Goal: Information Seeking & Learning: Understand process/instructions

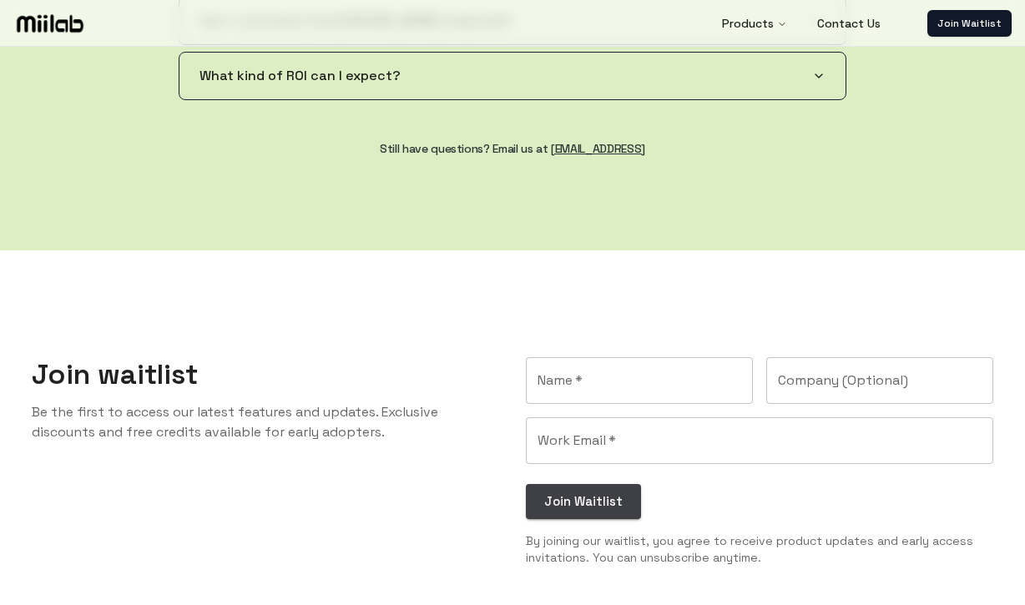
scroll to position [3329, 0]
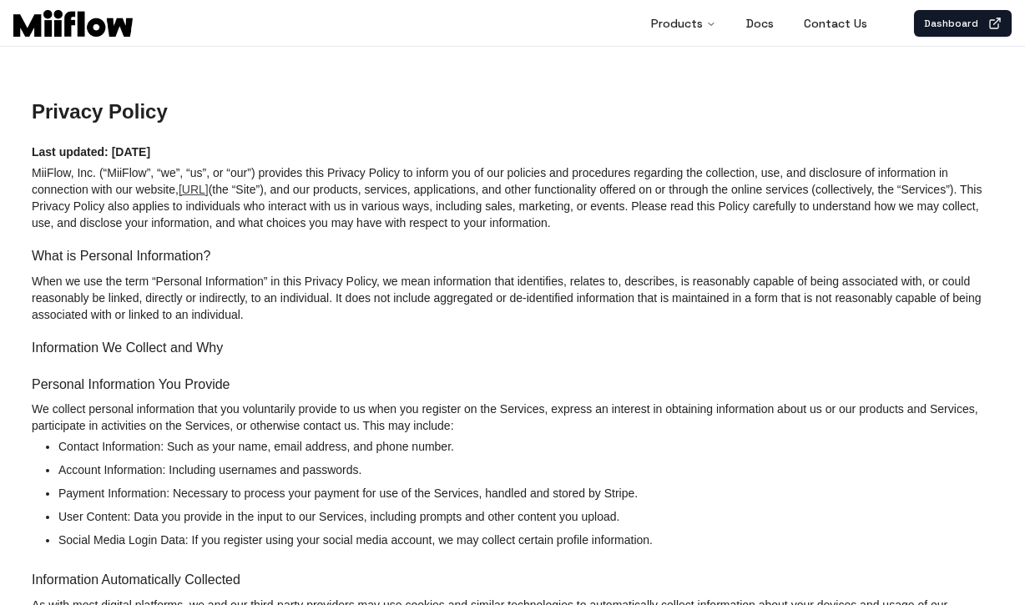
scroll to position [1383, 0]
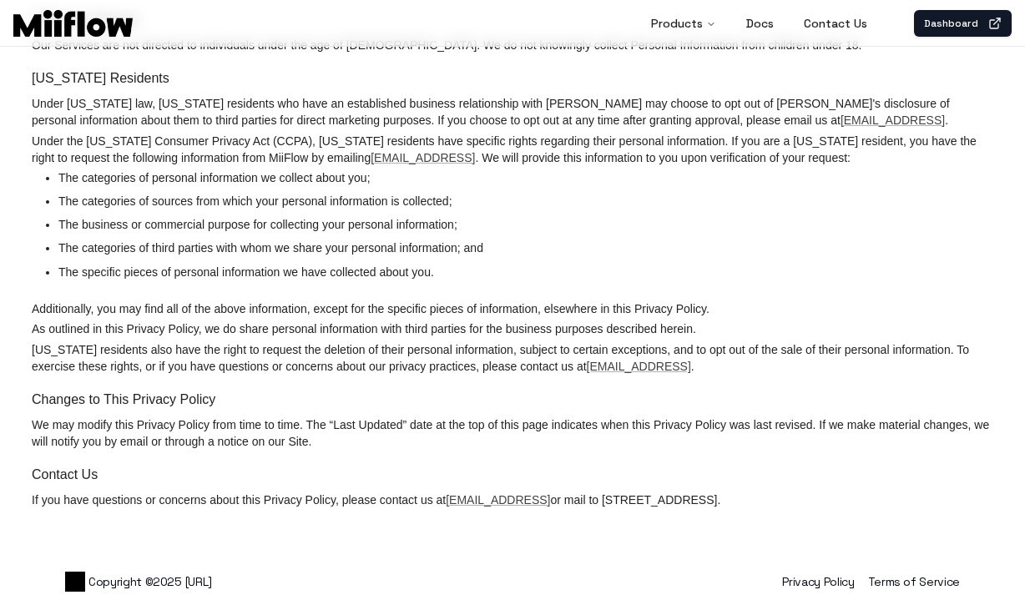
click at [912, 582] on link "Terms of Service" at bounding box center [914, 581] width 92 height 15
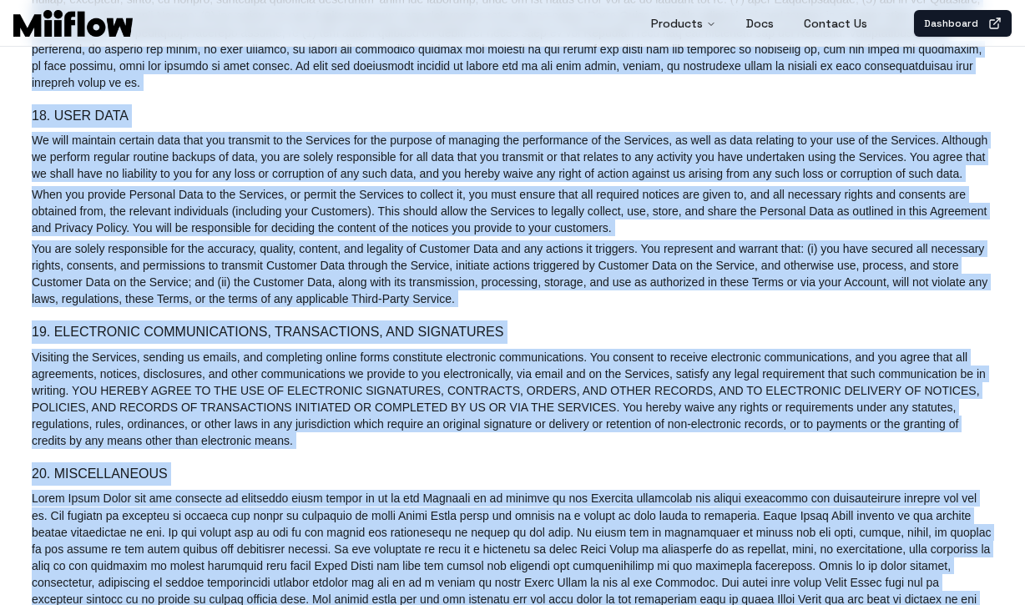
scroll to position [4073, 0]
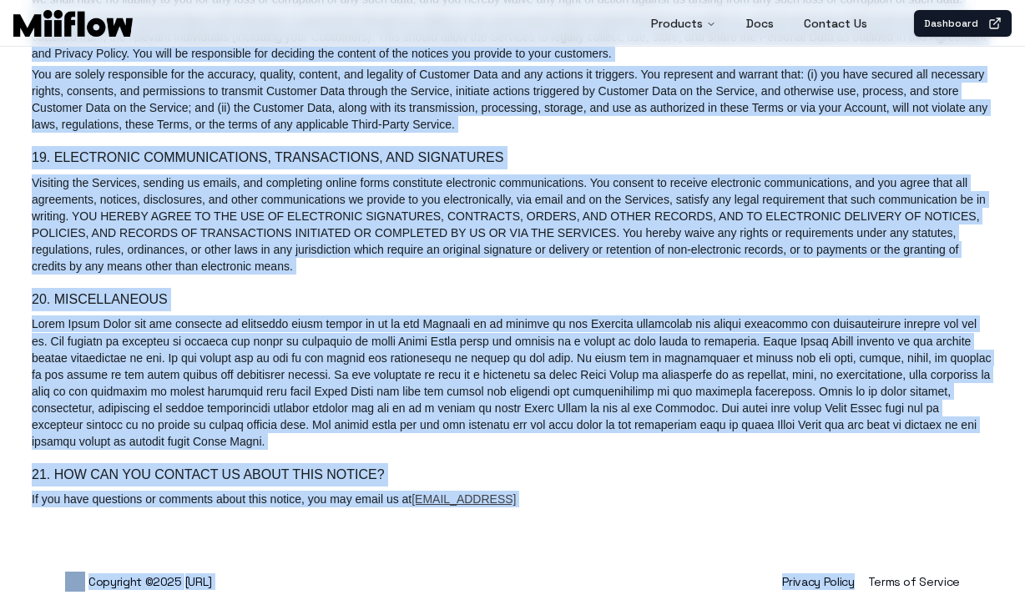
drag, startPoint x: 34, startPoint y: 108, endPoint x: 605, endPoint y: 501, distance: 693.0
copy div "Terms of Service Last Updated: 12.29.2024 AGREEMENT TO OUR LEGAL TERMS We are M…"
